Goal: Task Accomplishment & Management: Manage account settings

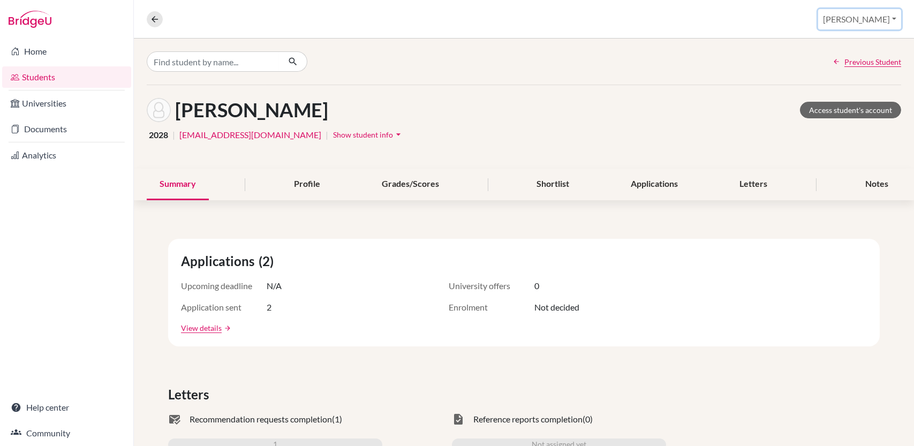
click at [874, 18] on button "Deepali" at bounding box center [859, 19] width 83 height 20
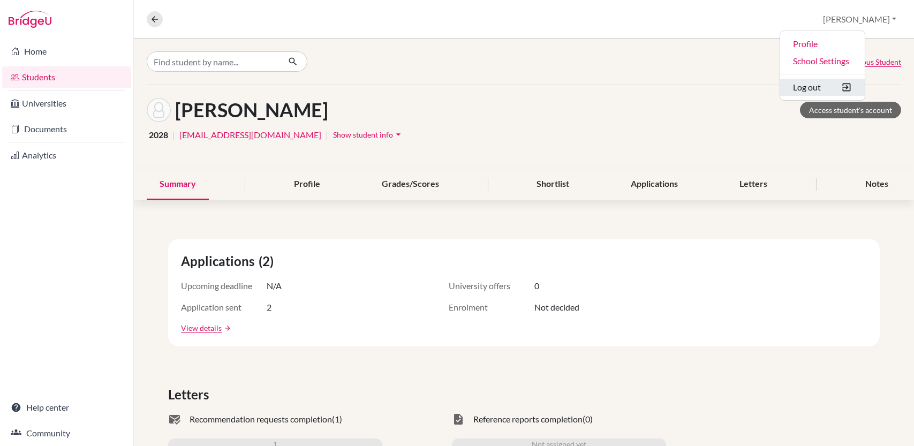
click at [832, 89] on button "Log out" at bounding box center [822, 87] width 85 height 17
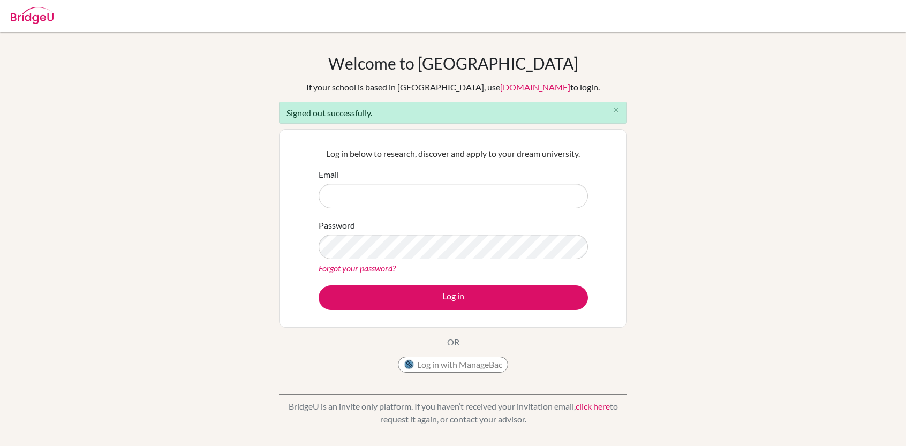
type input "[EMAIL_ADDRESS][DOMAIN_NAME]"
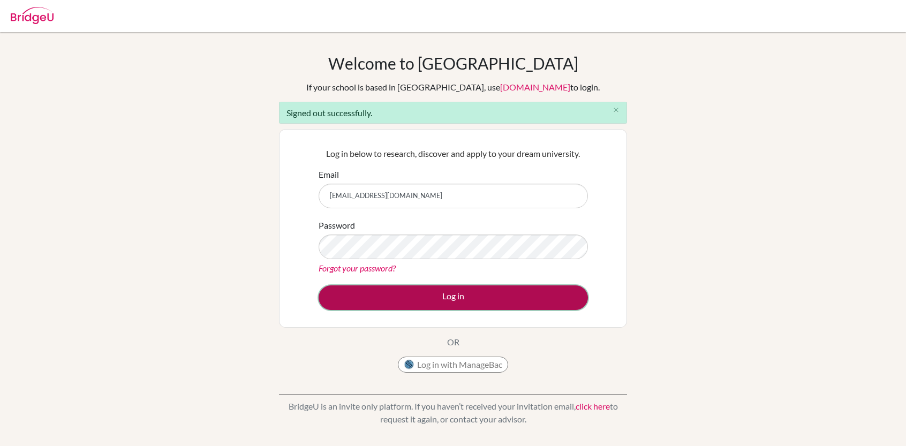
click at [424, 299] on button "Log in" at bounding box center [453, 297] width 269 height 25
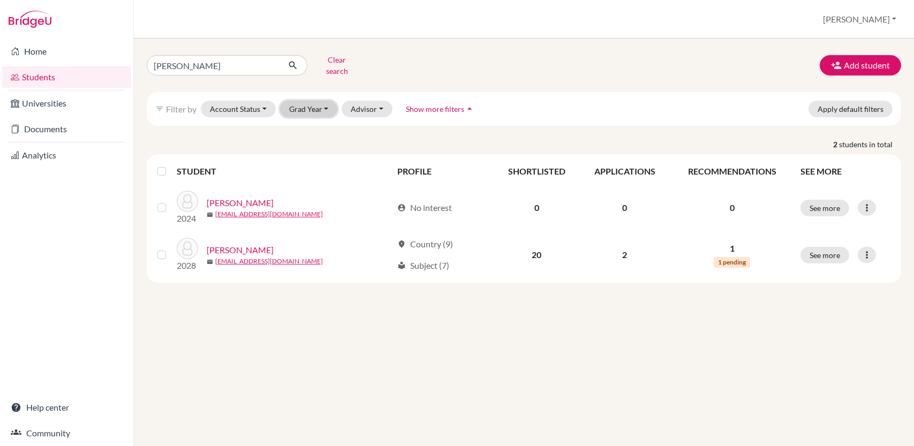
click at [321, 101] on button "Grad Year" at bounding box center [309, 109] width 58 height 17
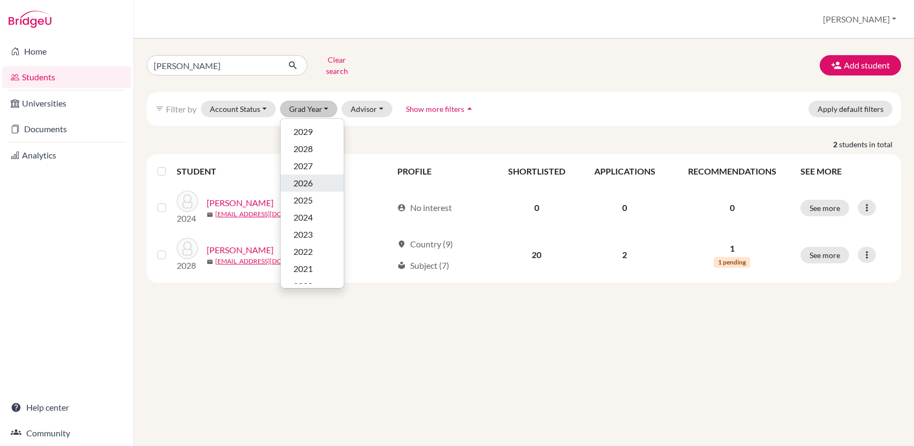
click at [306, 177] on span "2026" at bounding box center [302, 183] width 19 height 13
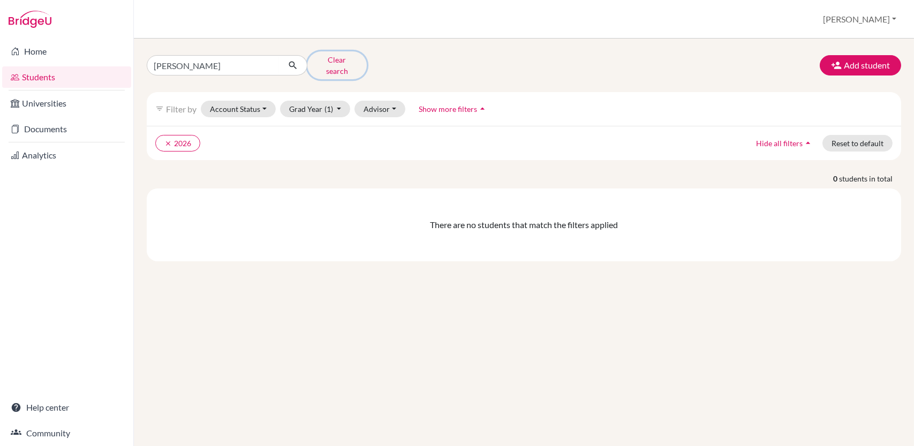
click at [326, 60] on button "Clear search" at bounding box center [336, 65] width 59 height 28
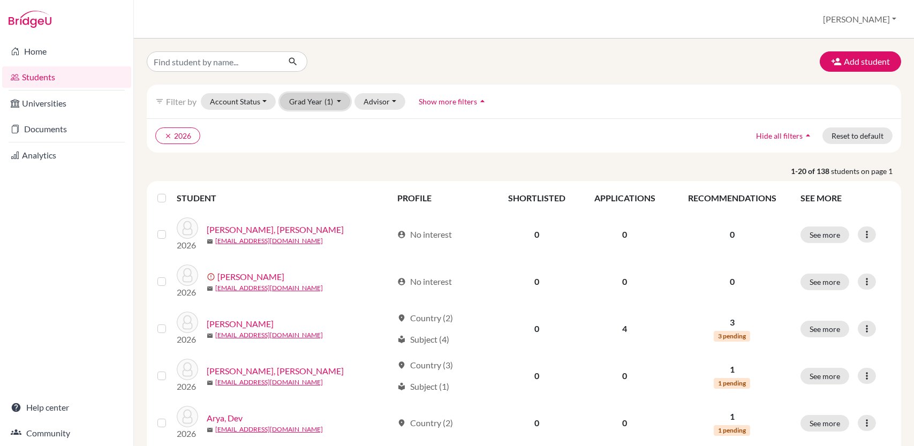
click at [334, 100] on button "Grad Year (1)" at bounding box center [315, 101] width 71 height 17
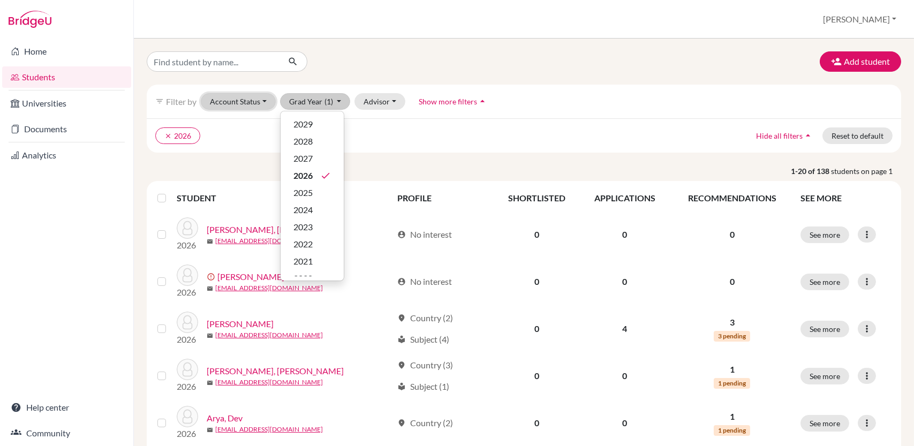
click at [263, 97] on button "Account Status" at bounding box center [238, 101] width 75 height 17
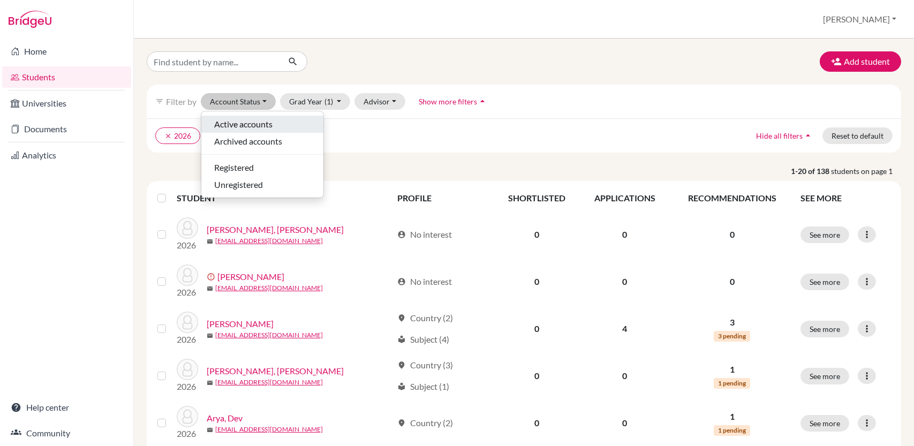
click at [254, 119] on span "Active accounts" at bounding box center [243, 124] width 58 height 13
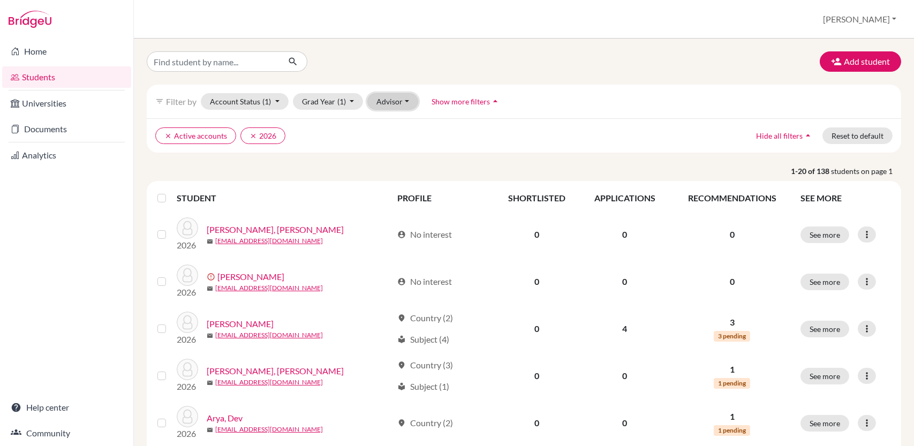
click at [401, 100] on button "Advisor" at bounding box center [392, 101] width 51 height 17
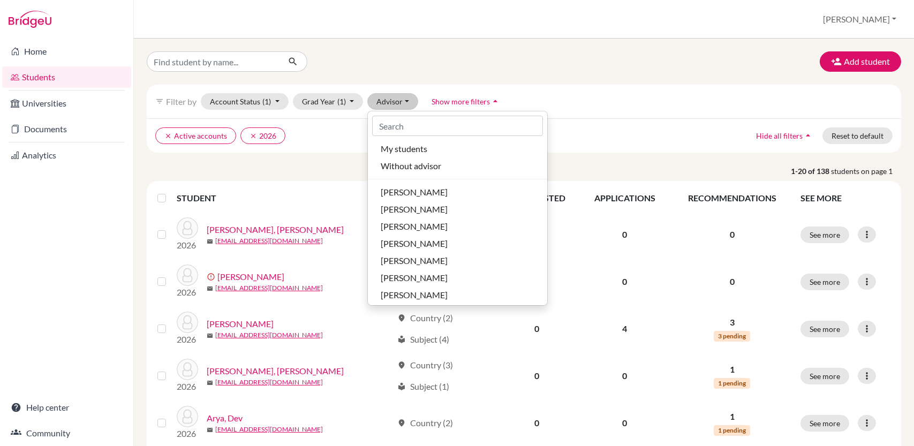
click at [577, 117] on div "filter_list Filter by Account Status (1) Active accounts done Archived accounts…" at bounding box center [524, 102] width 754 height 34
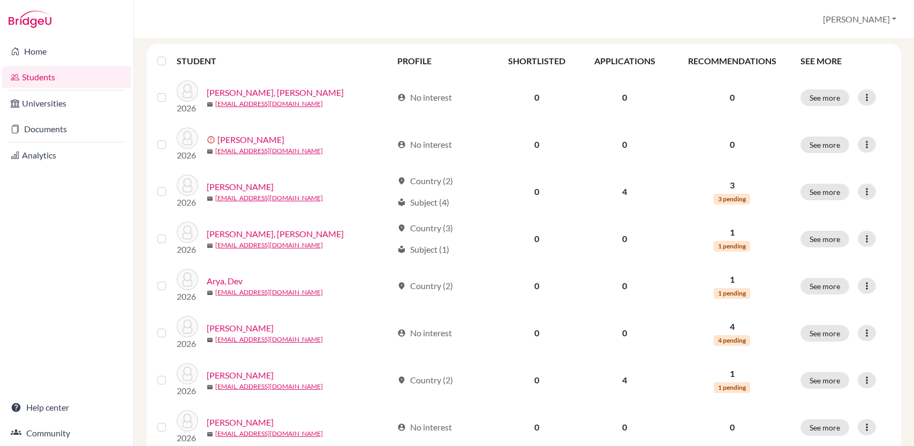
scroll to position [138, 0]
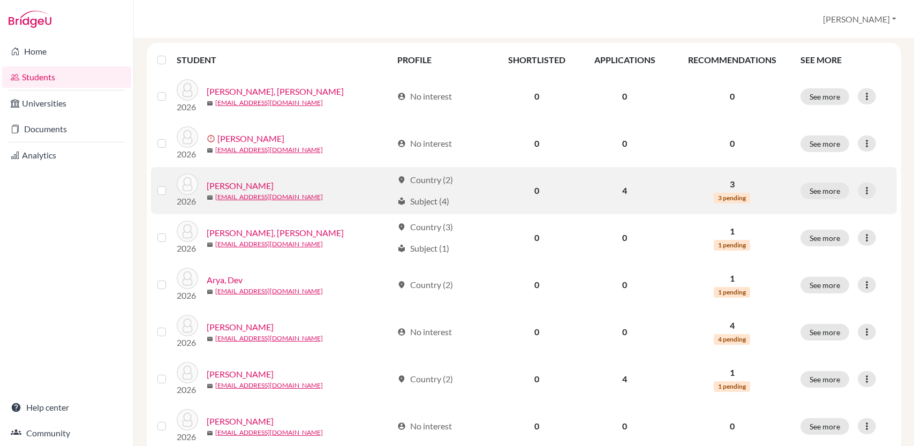
click at [233, 187] on link "[PERSON_NAME]" at bounding box center [240, 185] width 67 height 13
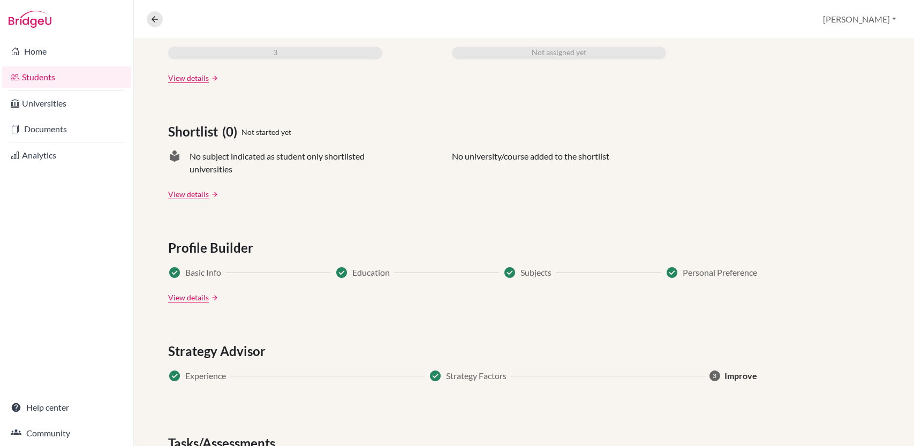
scroll to position [393, 0]
click at [50, 134] on link "Documents" at bounding box center [66, 128] width 129 height 21
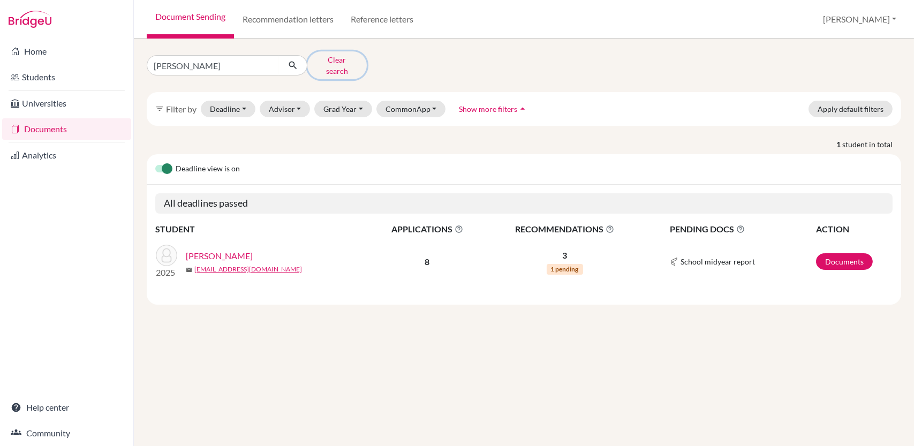
click at [328, 57] on button "Clear search" at bounding box center [336, 65] width 59 height 28
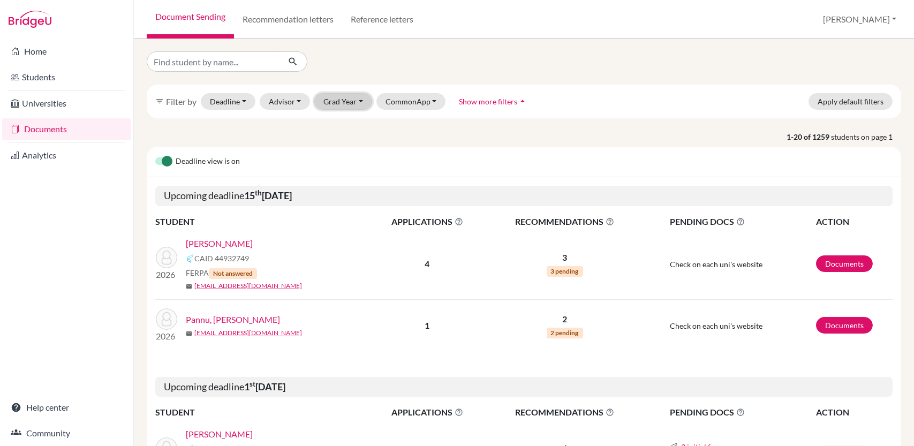
click at [362, 99] on button "Grad Year" at bounding box center [343, 101] width 58 height 17
click at [338, 176] on span "2026" at bounding box center [337, 175] width 19 height 13
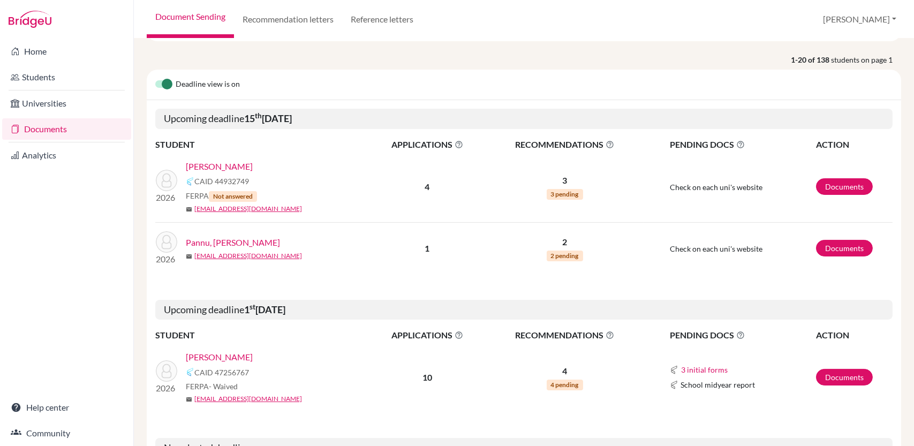
scroll to position [111, 0]
click at [223, 165] on link "[PERSON_NAME]" at bounding box center [219, 167] width 67 height 13
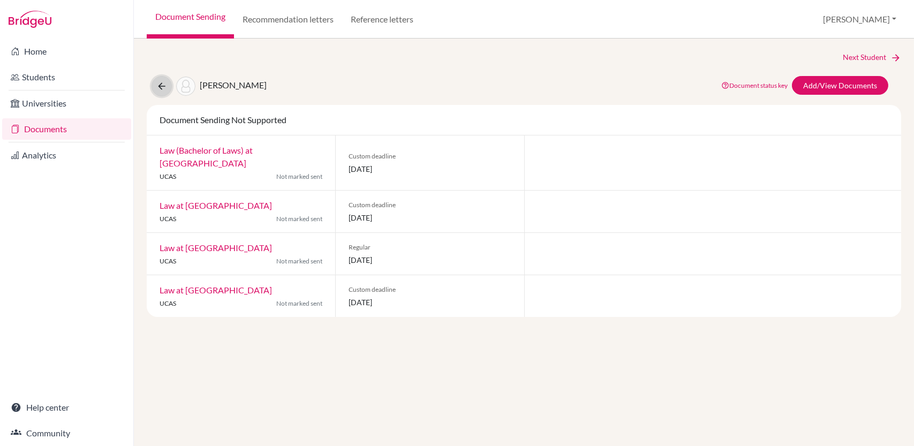
click at [158, 81] on icon at bounding box center [161, 86] width 11 height 11
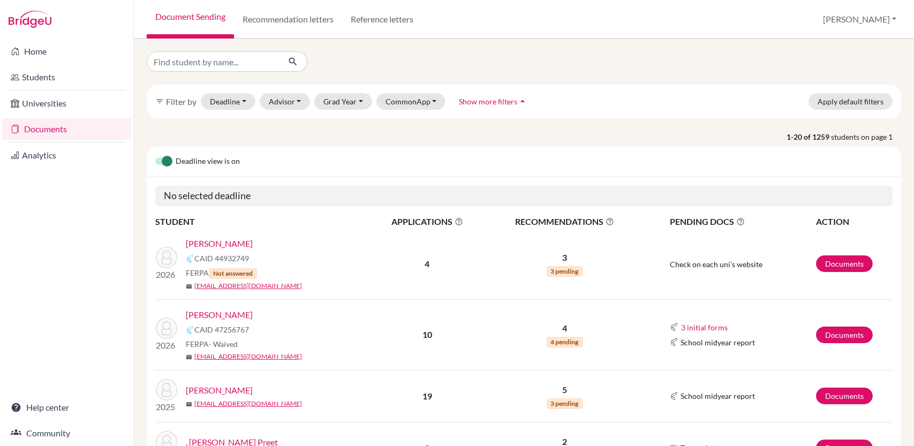
click at [222, 315] on link "[PERSON_NAME]" at bounding box center [219, 314] width 67 height 13
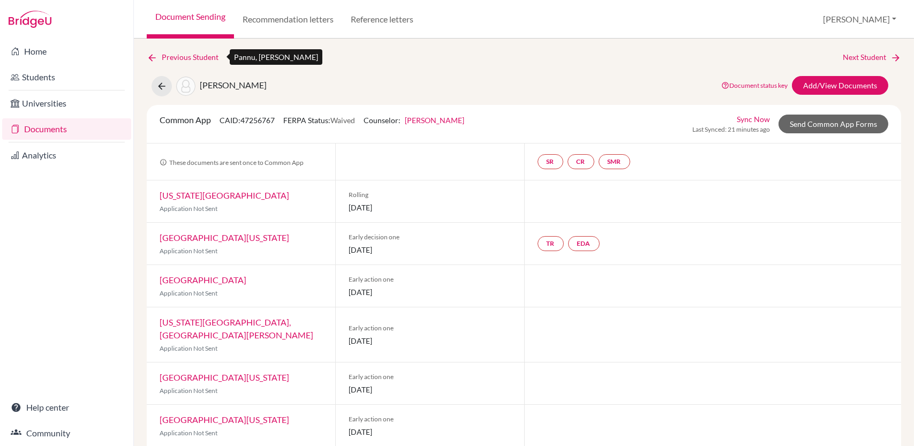
click at [154, 54] on icon at bounding box center [152, 57] width 11 height 11
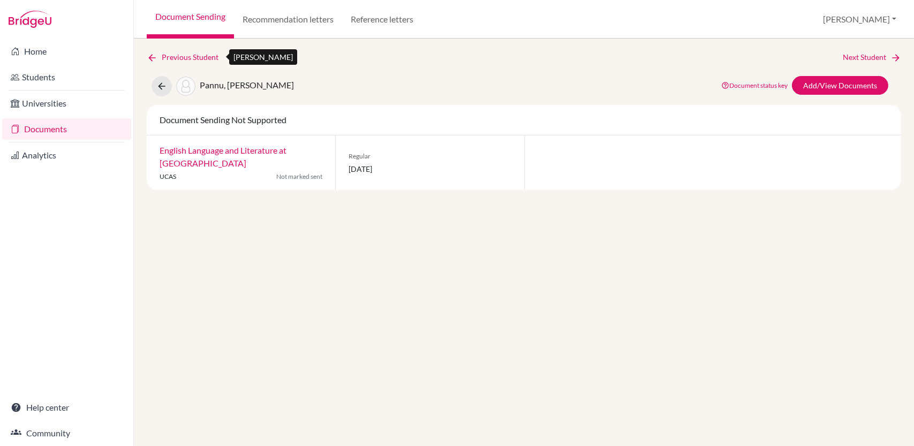
click at [154, 54] on icon at bounding box center [152, 57] width 11 height 11
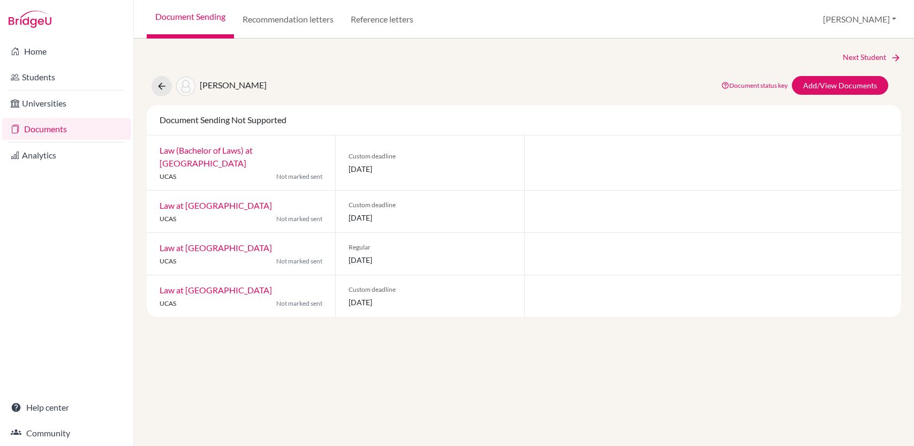
click at [154, 54] on div "Next Student" at bounding box center [524, 57] width 754 height 12
click at [155, 87] on button at bounding box center [162, 86] width 20 height 20
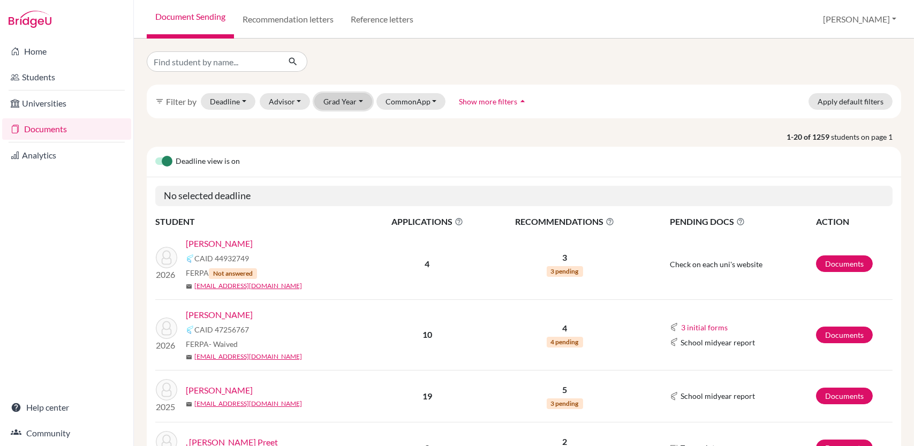
click at [360, 101] on button "Grad Year" at bounding box center [343, 101] width 58 height 17
click at [335, 170] on span "2026" at bounding box center [337, 175] width 19 height 13
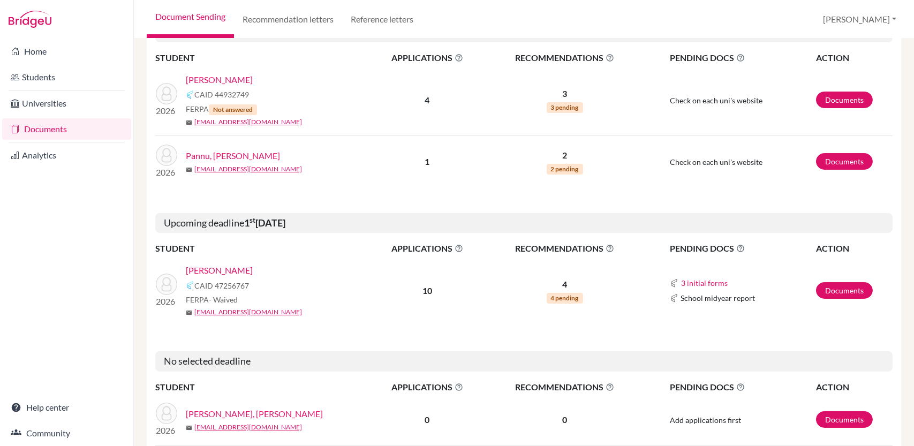
scroll to position [218, 0]
